Goal: Task Accomplishment & Management: Use online tool/utility

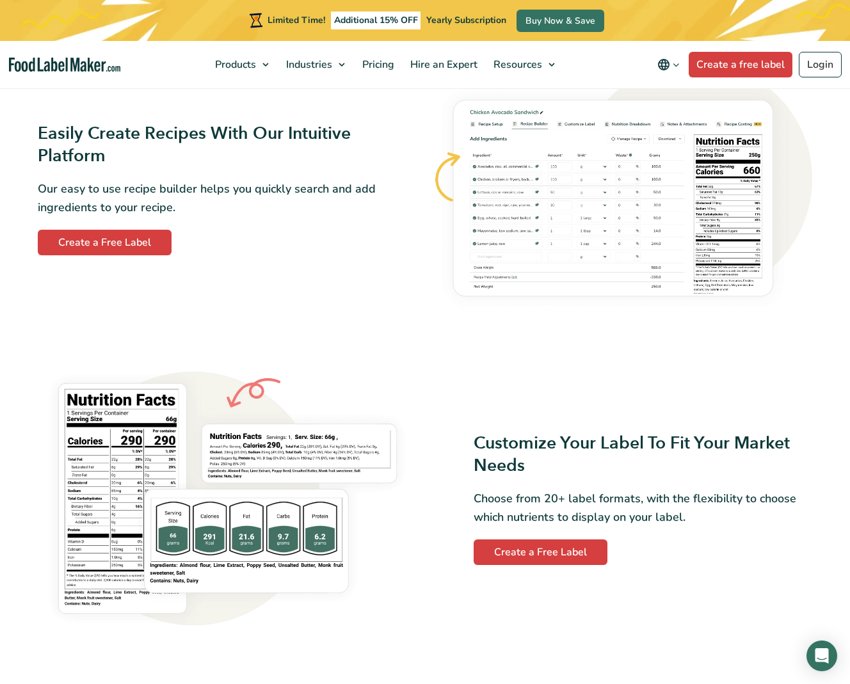
scroll to position [728, 0]
click at [109, 239] on link "Create a Free Label" at bounding box center [105, 242] width 134 height 26
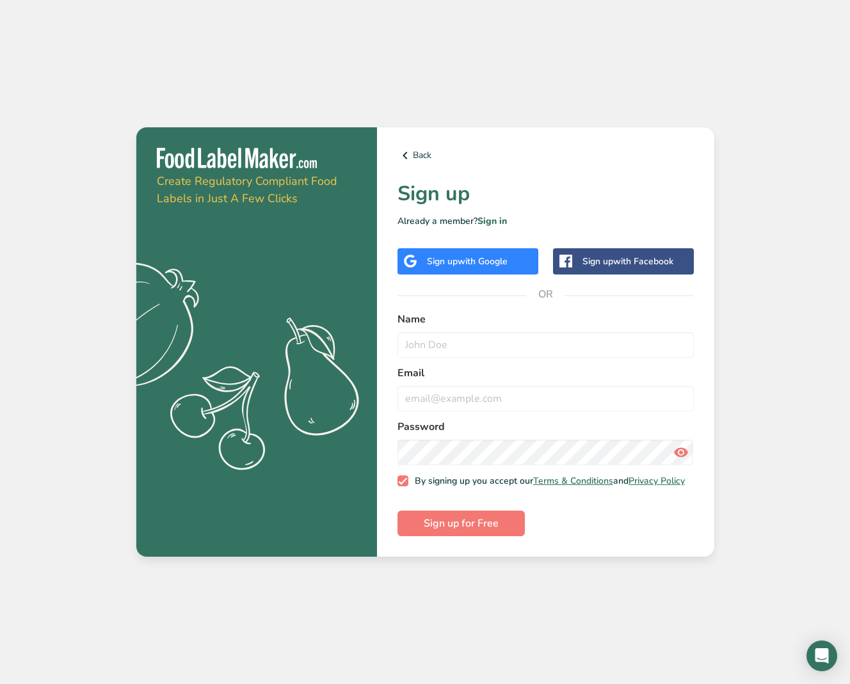
click at [483, 258] on span "with Google" at bounding box center [483, 261] width 50 height 12
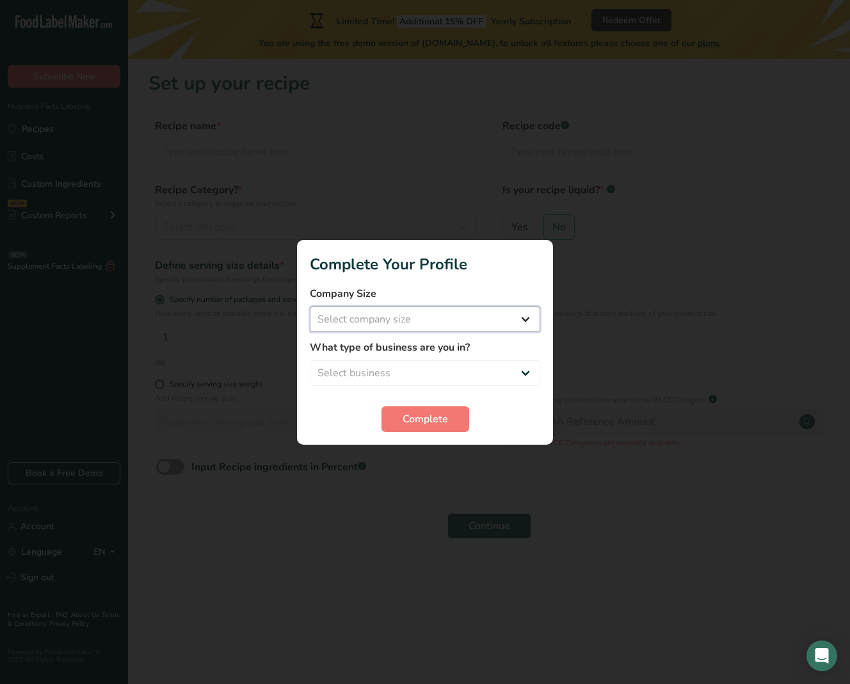
select select "4"
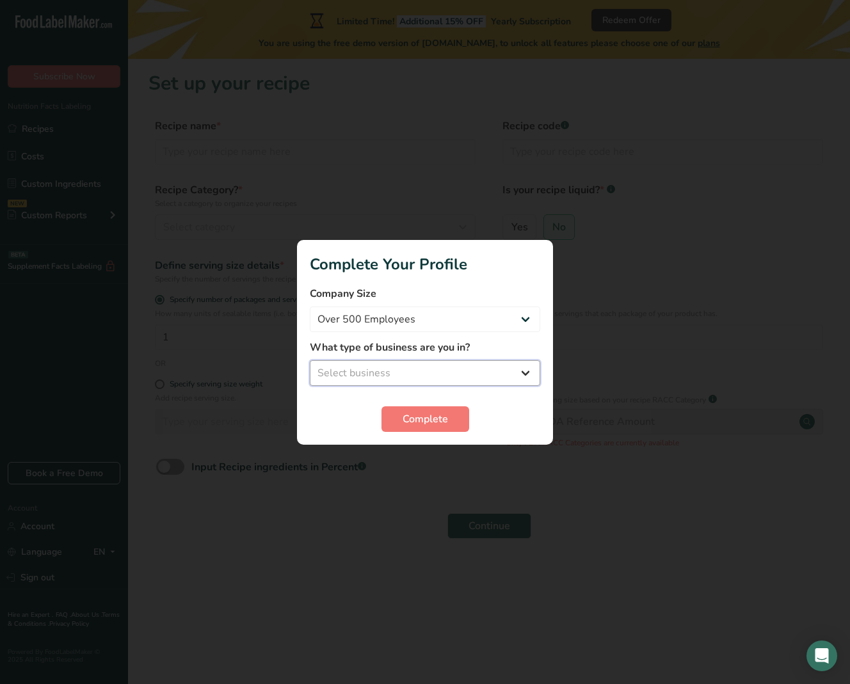
select select "5"
click at [432, 419] on span "Complete" at bounding box center [425, 418] width 45 height 15
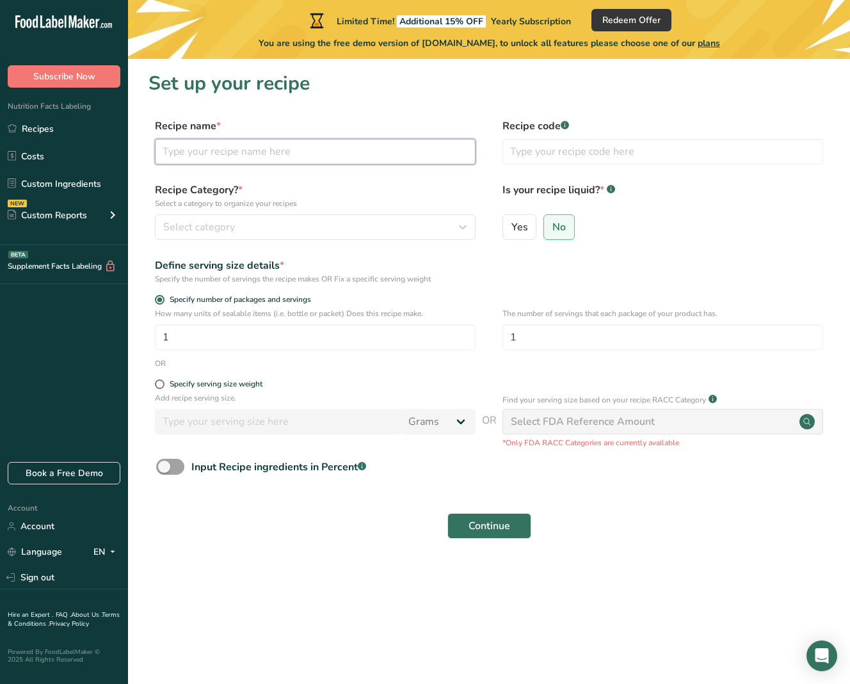
click at [337, 154] on input "text" at bounding box center [315, 152] width 321 height 26
type input "Jorge's test"
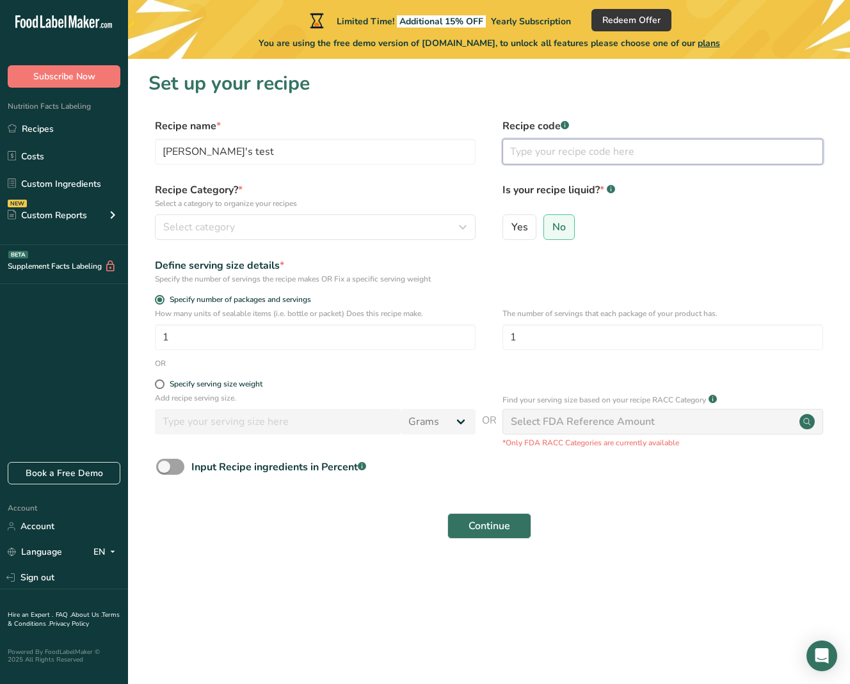
click at [548, 159] on input "text" at bounding box center [662, 152] width 321 height 26
type input "JATATest"
click at [388, 230] on div "Select category" at bounding box center [311, 226] width 296 height 15
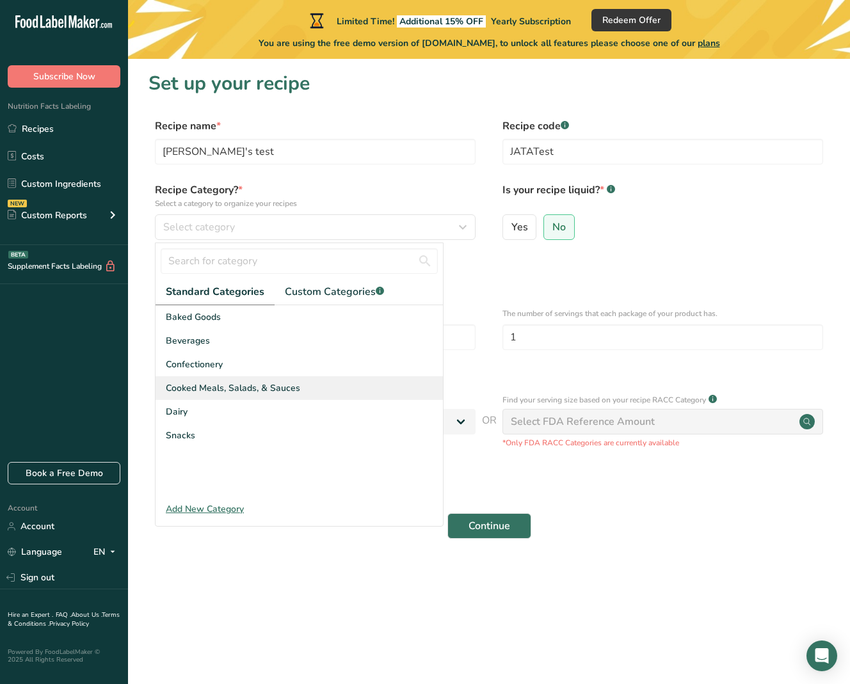
click at [225, 389] on span "Cooked Meals, Salads, & Sauces" at bounding box center [233, 387] width 134 height 13
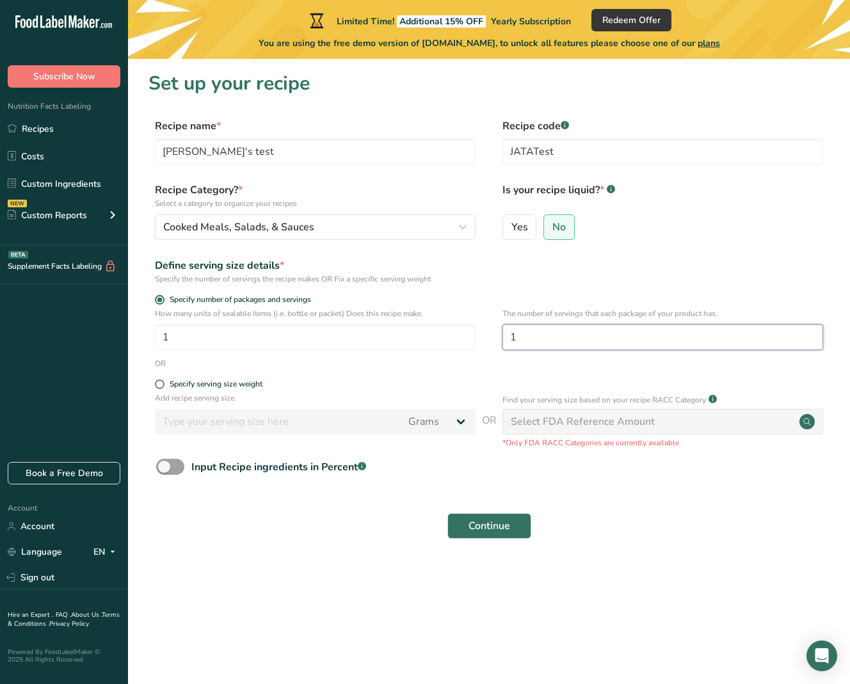
drag, startPoint x: 509, startPoint y: 337, endPoint x: 522, endPoint y: 337, distance: 13.5
click at [522, 337] on input "1" at bounding box center [662, 337] width 321 height 26
type input "2"
click at [157, 386] on span at bounding box center [160, 384] width 10 height 10
click at [157, 386] on input "Specify serving size weight" at bounding box center [159, 384] width 8 height 8
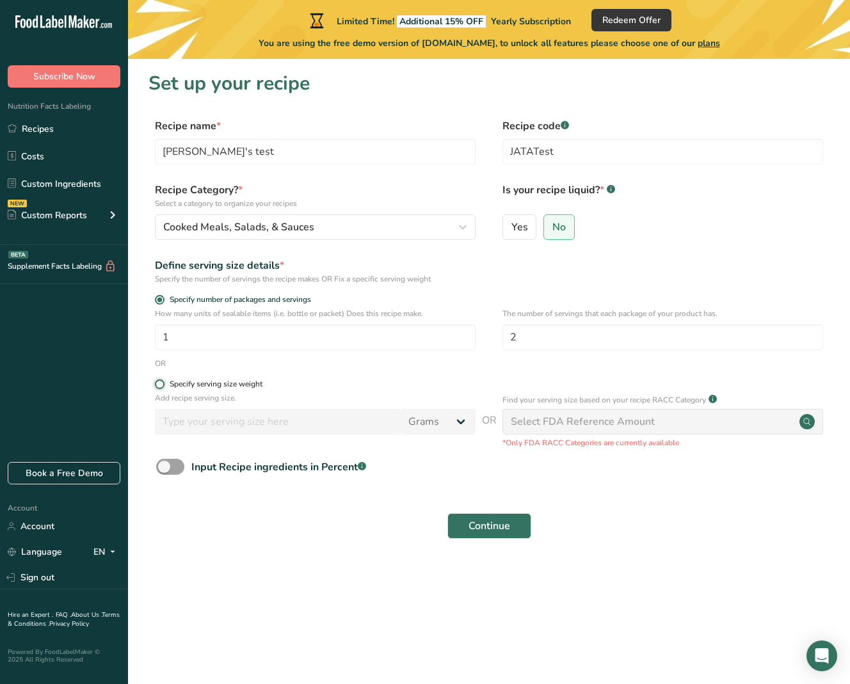
radio input "true"
radio input "false"
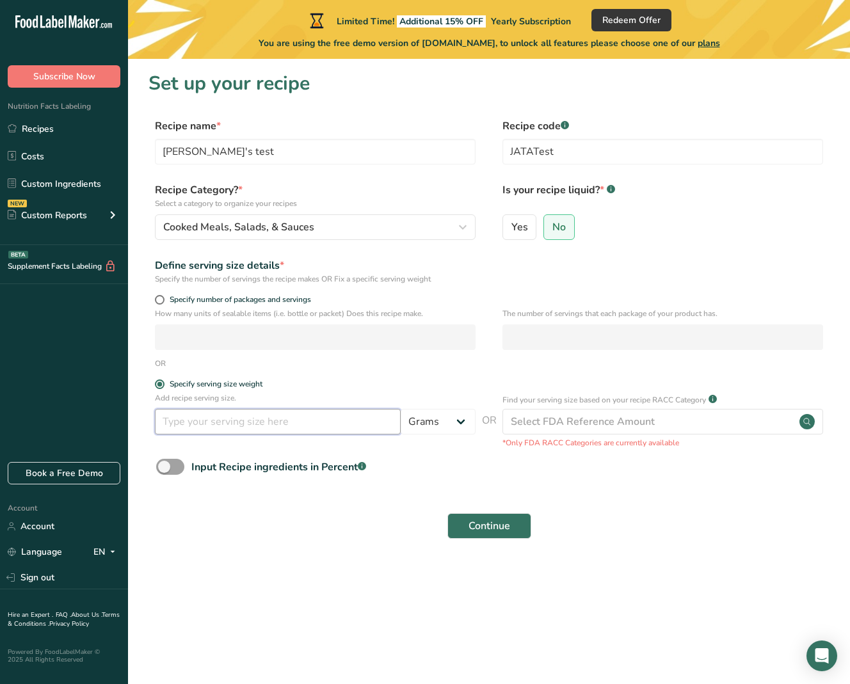
click at [342, 426] on input "number" at bounding box center [278, 422] width 246 height 26
type input "250"
click at [499, 524] on span "Continue" at bounding box center [489, 525] width 42 height 15
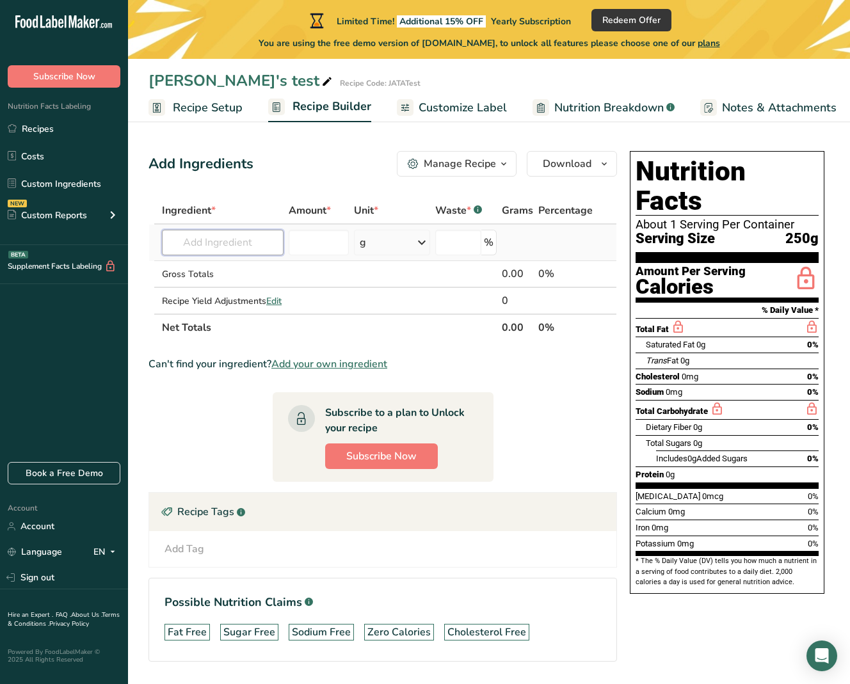
click at [246, 239] on input "text" at bounding box center [223, 243] width 122 height 26
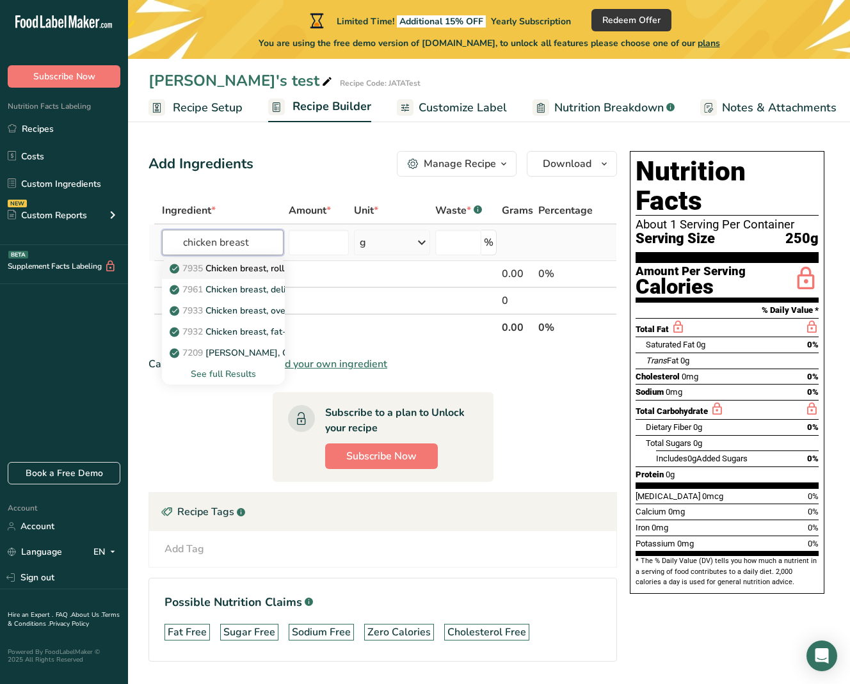
type input "chicken breast"
click at [247, 275] on p "7935 Chicken breast, roll, oven-roasted" at bounding box center [258, 268] width 172 height 13
type input "Chicken breast, roll, oven-roasted"
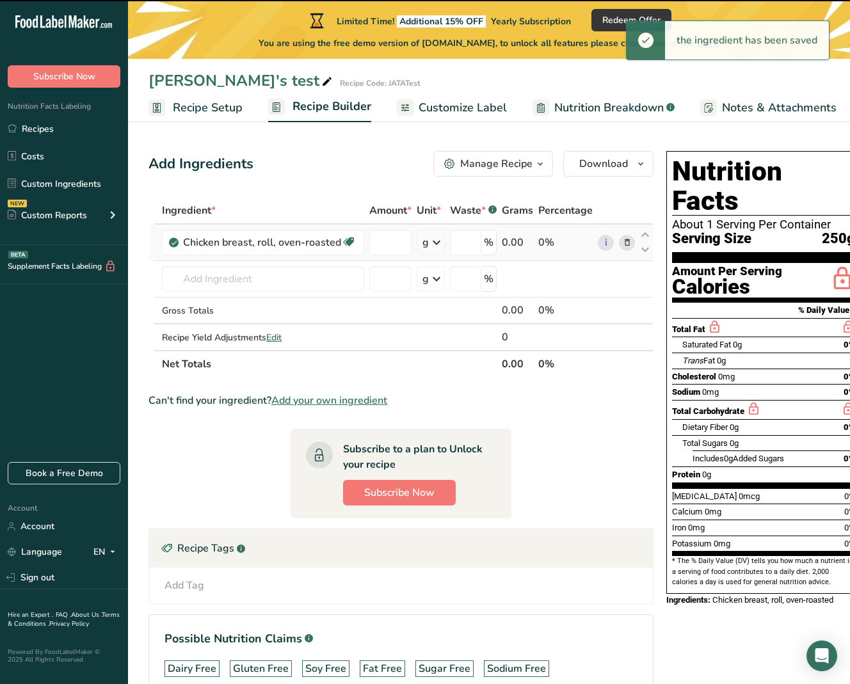
type input "0"
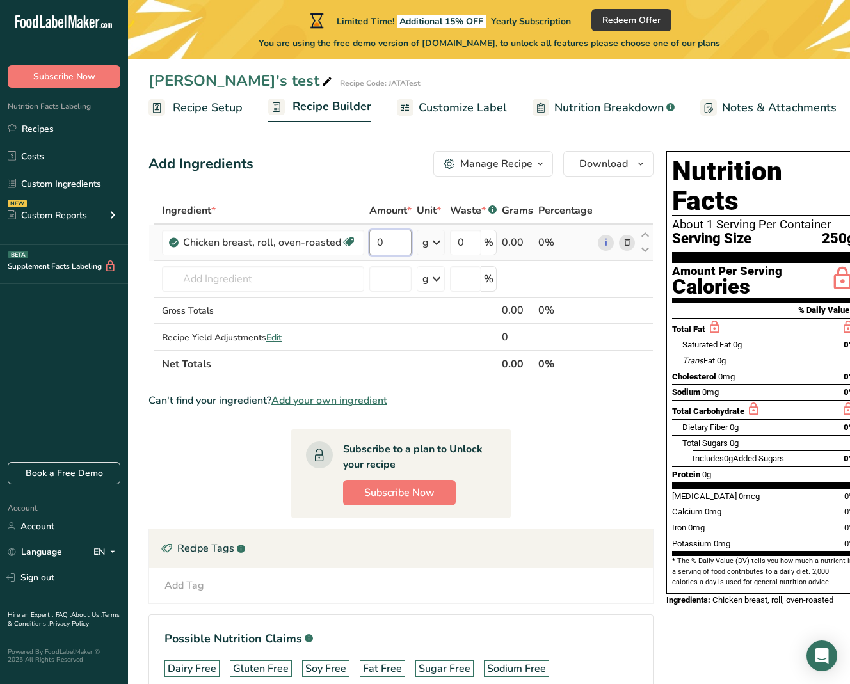
click at [395, 244] on input "0" at bounding box center [390, 243] width 42 height 26
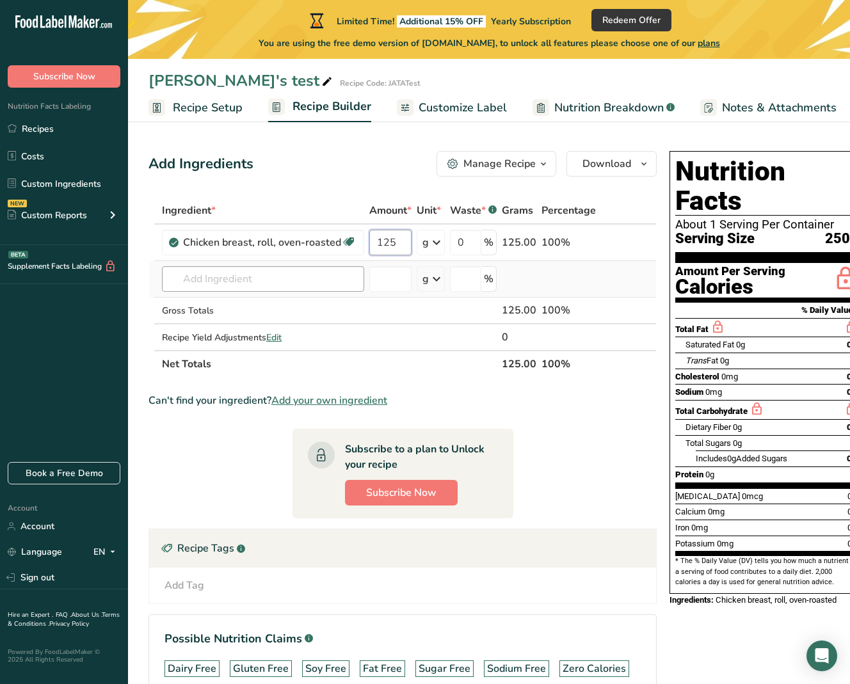
type input "125"
click at [302, 281] on div "Ingredient * Amount * Unit * Waste * .a-a{fill:#347362;}.b-a{fill:#fff;} Grams …" at bounding box center [402, 287] width 508 height 180
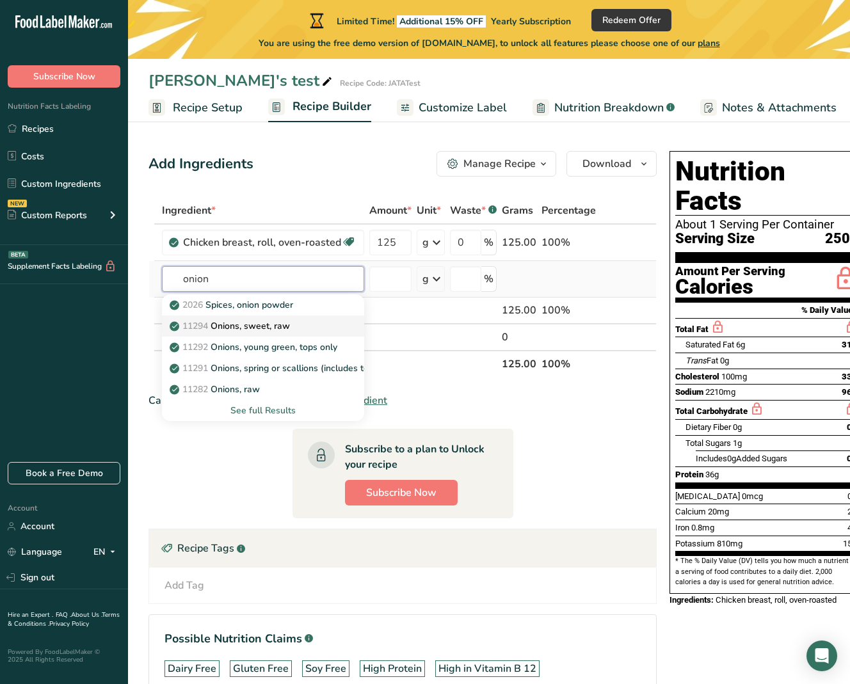
type input "onion"
click at [268, 325] on p "11294 Onions, sweet, raw" at bounding box center [231, 325] width 118 height 13
type input "Onions, sweet, raw"
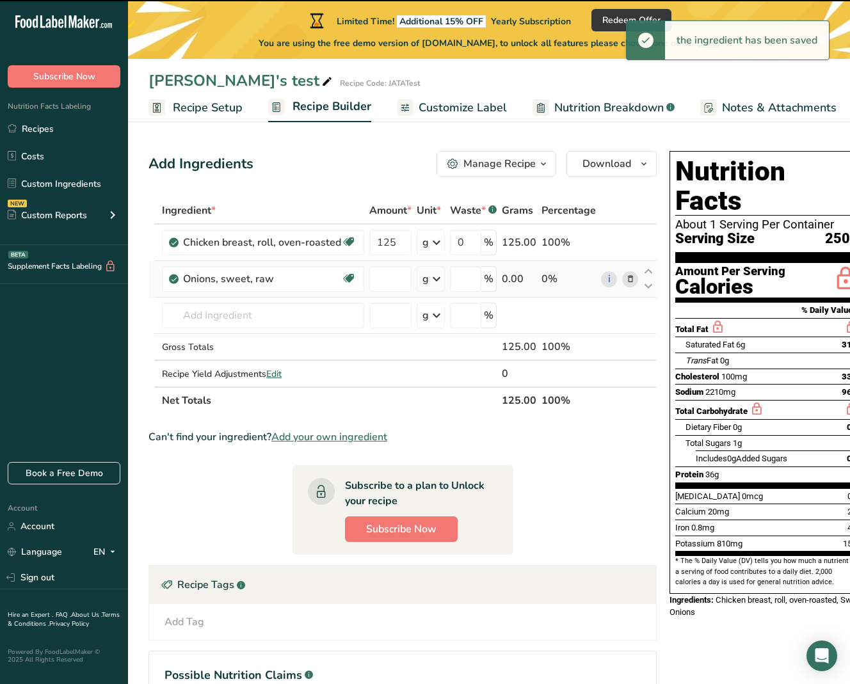
type input "0"
click at [392, 279] on input "0" at bounding box center [390, 279] width 42 height 26
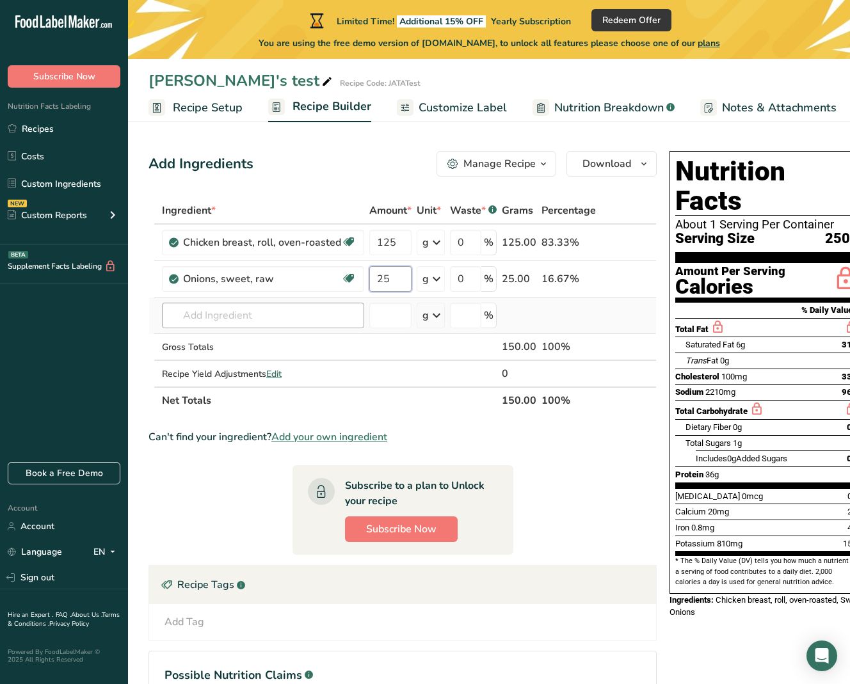
type input "25"
click at [278, 314] on div "Ingredient * Amount * Unit * Waste * .a-a{fill:#347362;}.b-a{fill:#fff;} Grams …" at bounding box center [402, 305] width 508 height 217
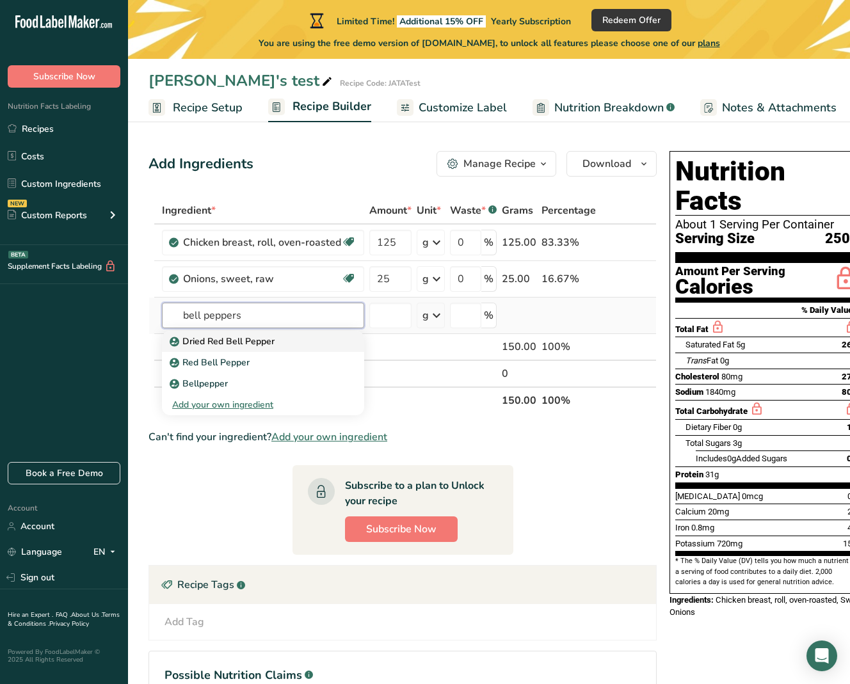
type input "bell peppers"
drag, startPoint x: 237, startPoint y: 338, endPoint x: 215, endPoint y: 363, distance: 33.6
click at [215, 363] on p "Red Bell Pepper" at bounding box center [210, 362] width 77 height 13
type input "Red Bell Pepper"
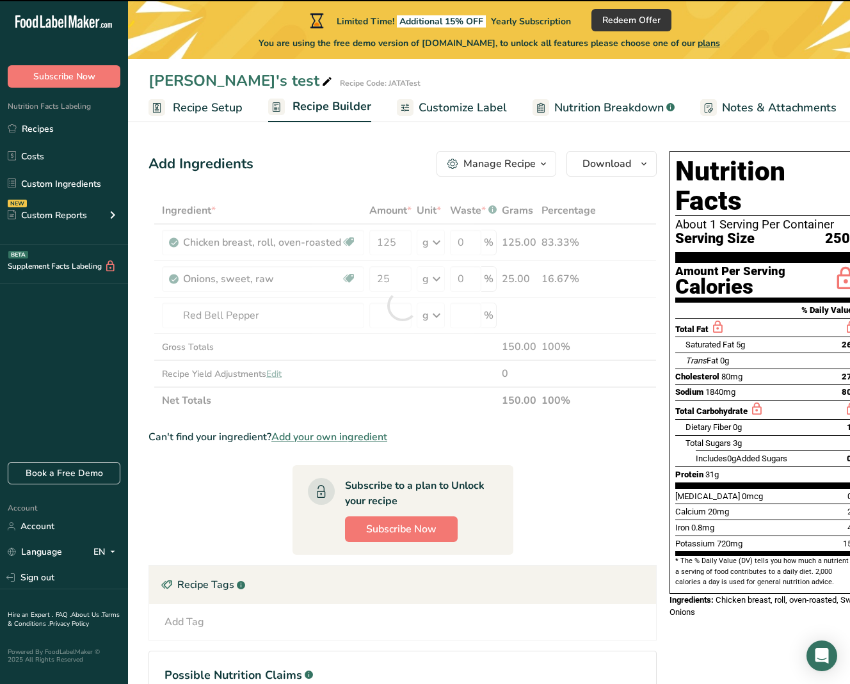
type input "0"
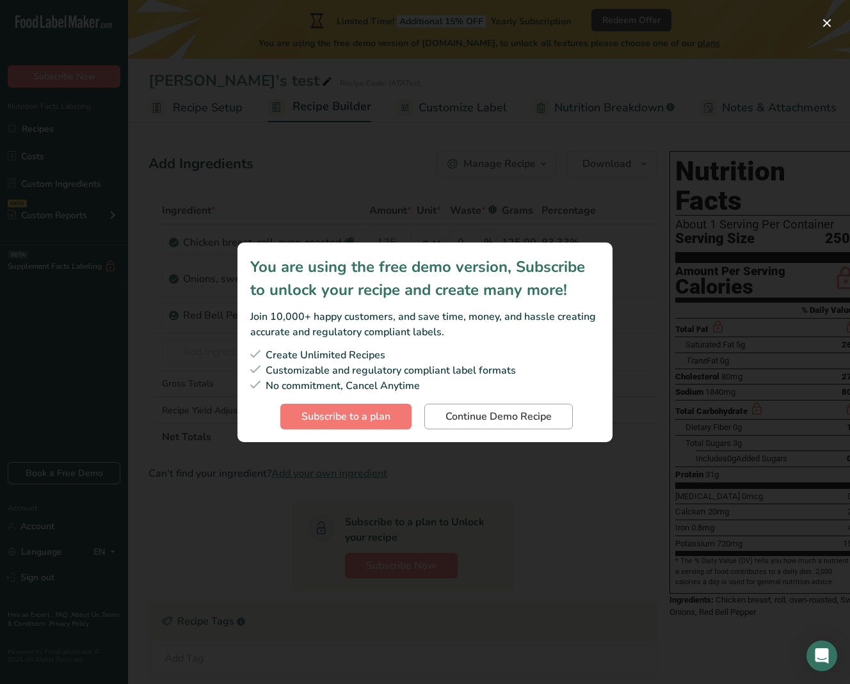
click at [481, 416] on span "Continue Demo Recipe" at bounding box center [498, 416] width 106 height 15
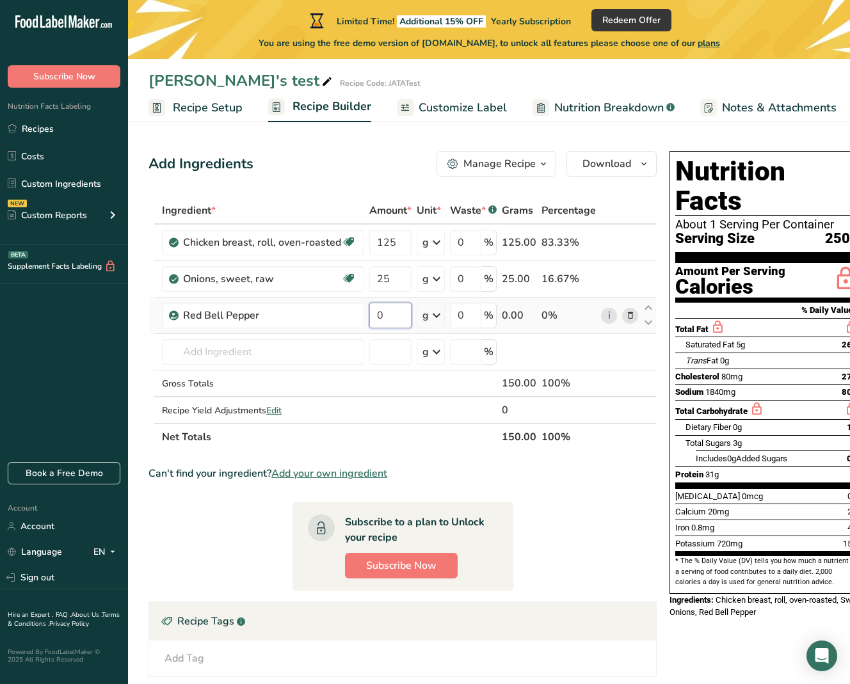
click at [390, 315] on input "0" at bounding box center [390, 316] width 42 height 26
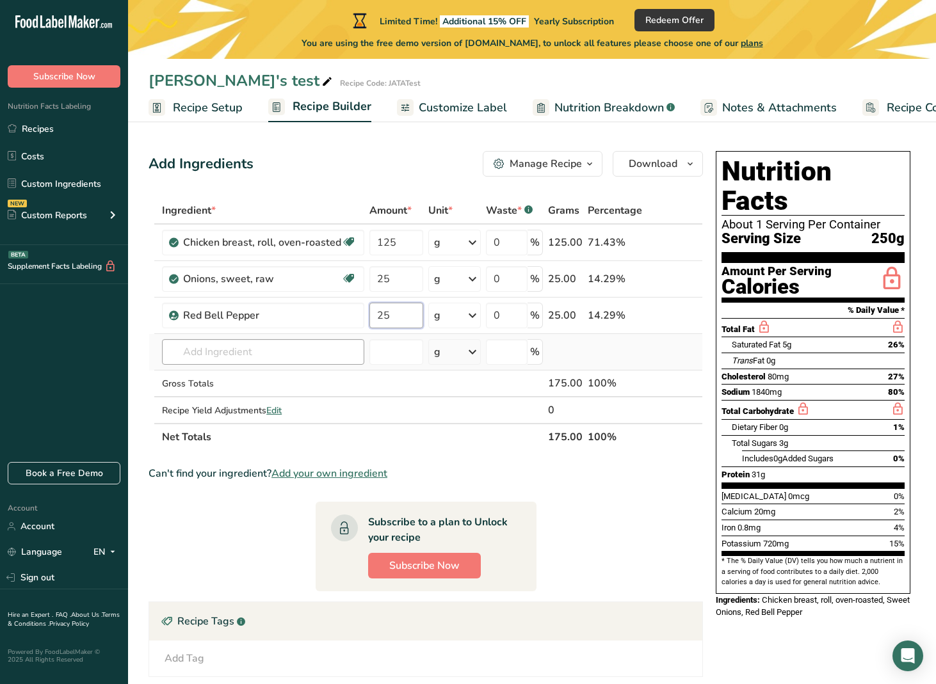
type input "25"
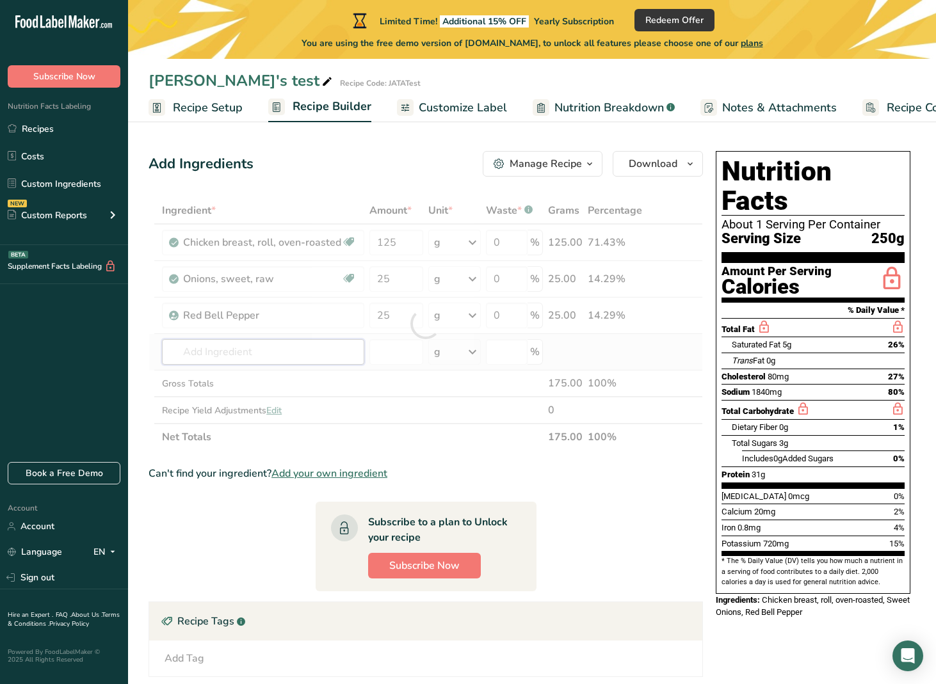
click at [307, 356] on div "Ingredient * Amount * Unit * Waste * .a-a{fill:#347362;}.b-a{fill:#fff;} Grams …" at bounding box center [425, 323] width 554 height 253
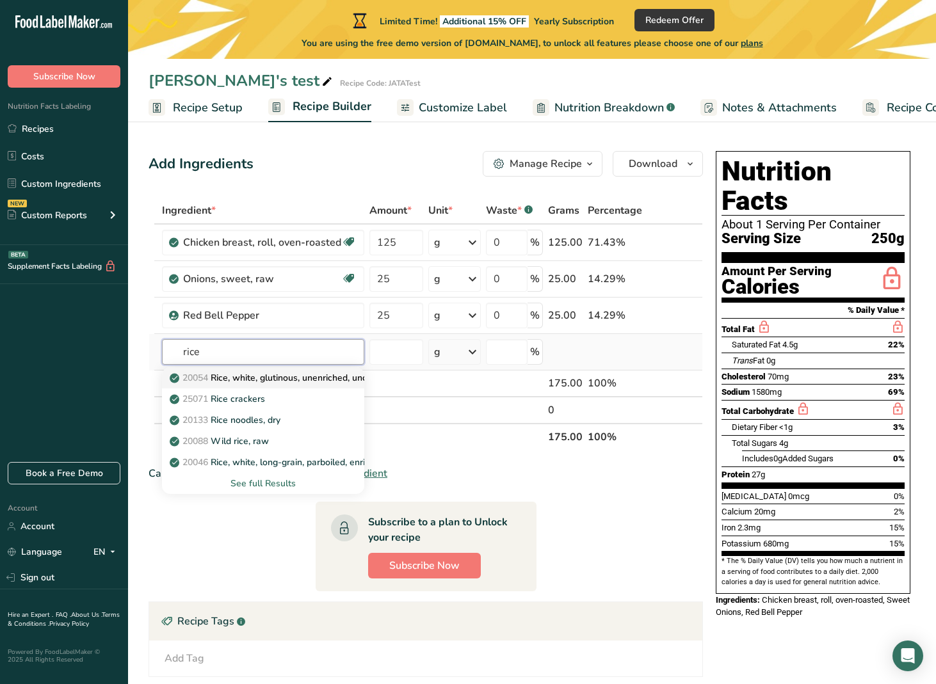
type input "rice"
click at [301, 374] on p "20054 Rice, white, glutinous, unenriched, uncooked" at bounding box center [281, 377] width 219 height 13
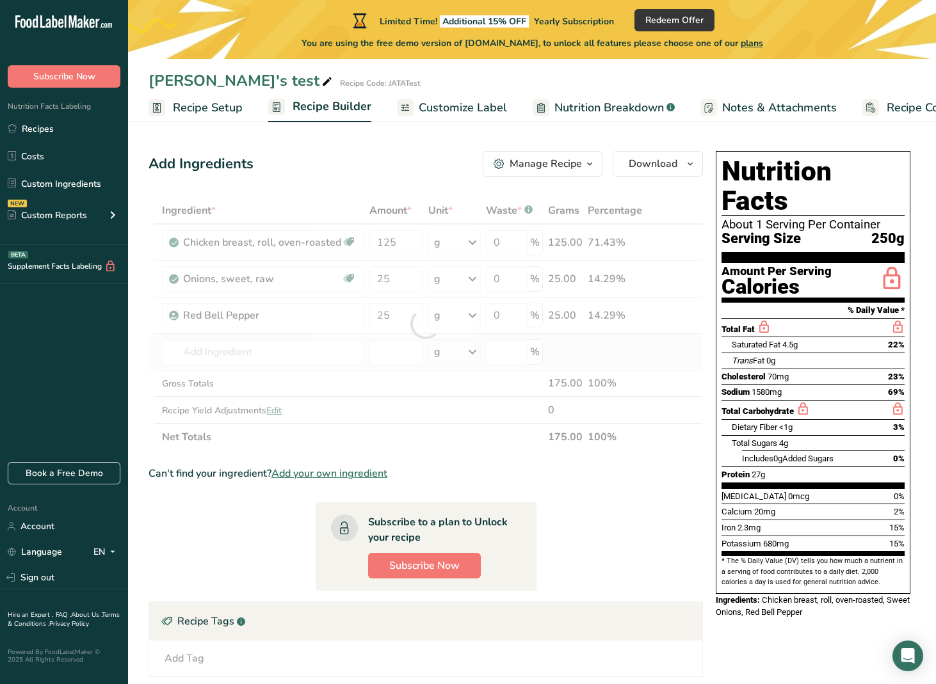
type input "Rice, white, glutinous, unenriched, uncooked"
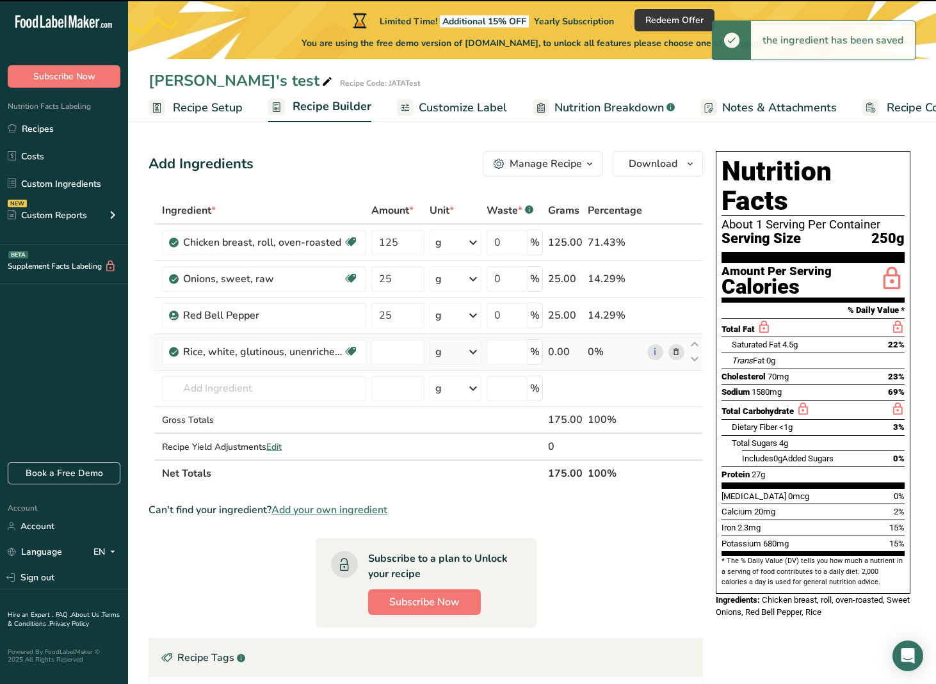
type input "0"
click at [388, 354] on input "0" at bounding box center [397, 352] width 53 height 26
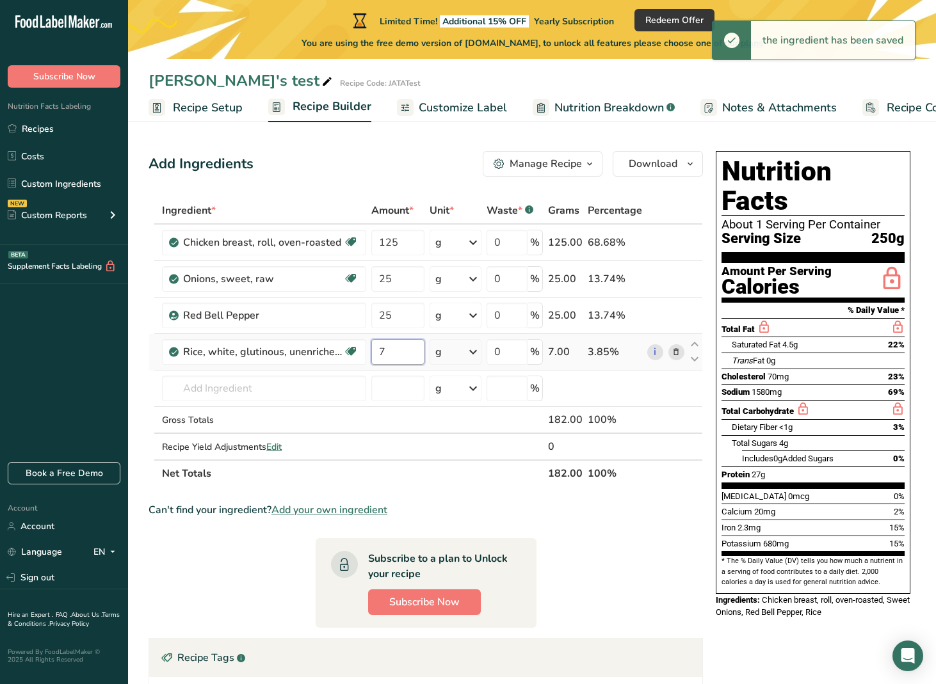
type input "75"
